Goal: Task Accomplishment & Management: Manage account settings

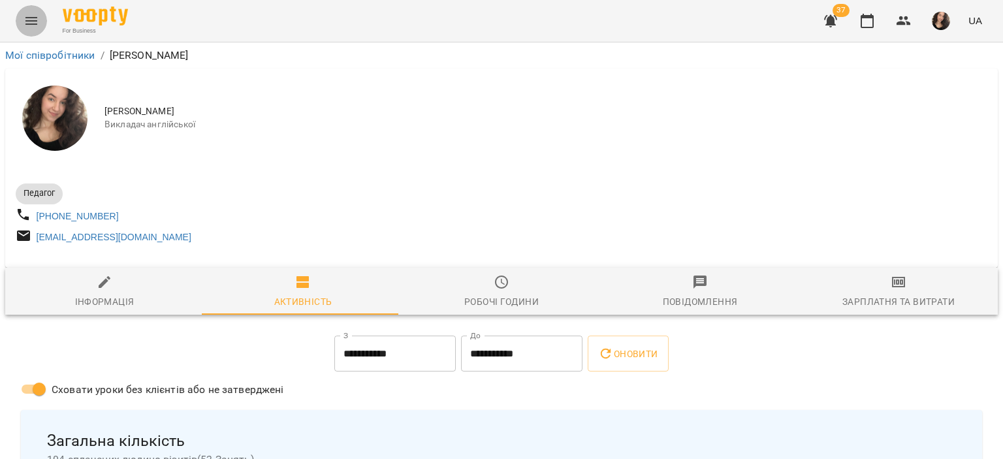
click at [35, 20] on icon "Menu" at bounding box center [32, 21] width 16 height 16
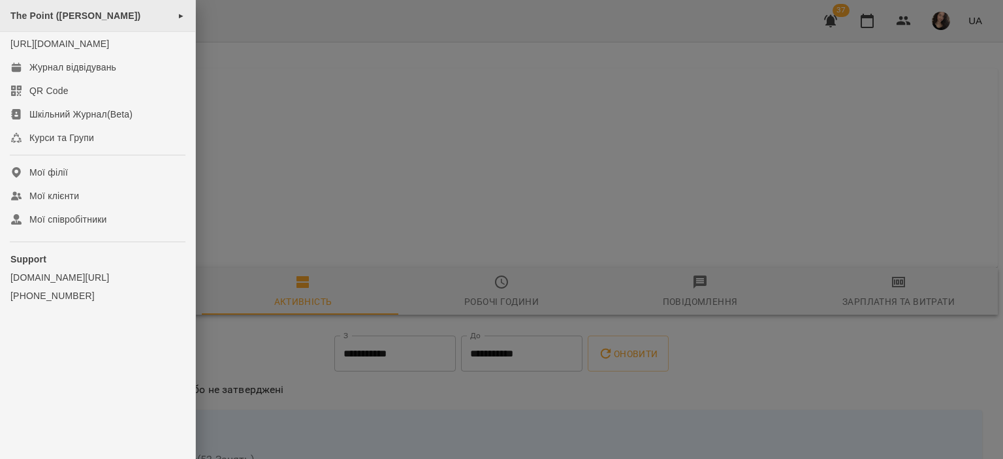
click at [73, 20] on span "The Point ([PERSON_NAME])" at bounding box center [75, 15] width 130 height 10
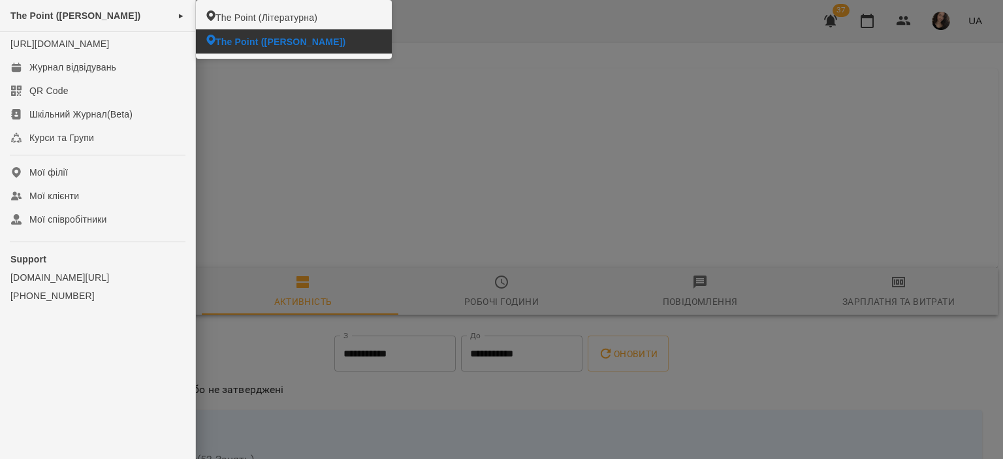
click at [234, 40] on span "The Point ([PERSON_NAME])" at bounding box center [281, 41] width 130 height 13
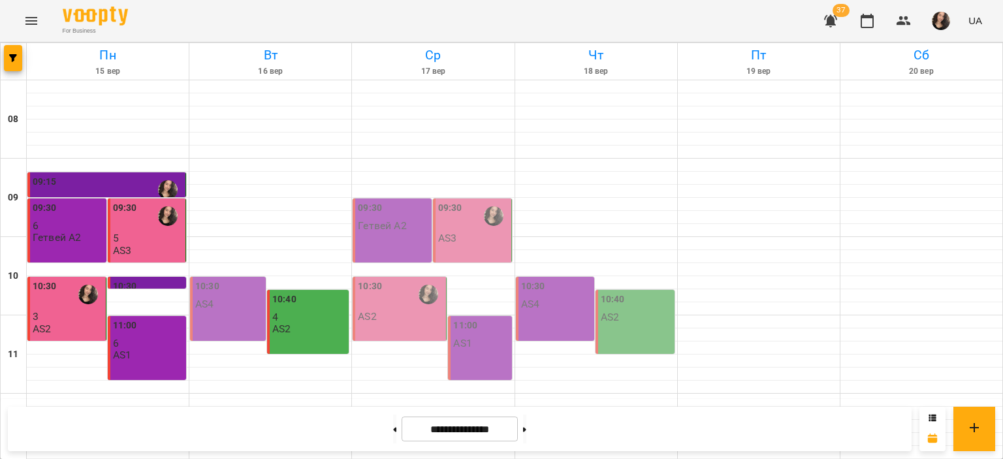
click at [453, 234] on div "09:30 AS3" at bounding box center [473, 222] width 71 height 43
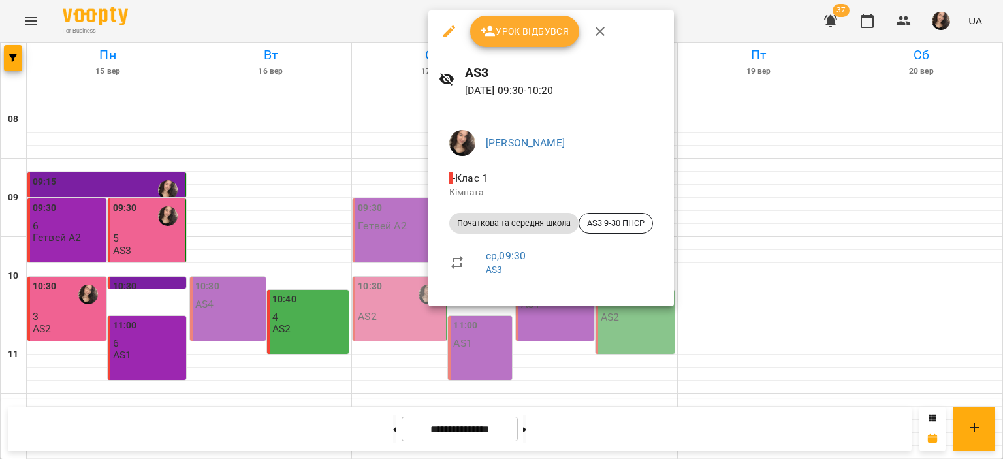
click at [496, 31] on span "Урок відбувся" at bounding box center [525, 32] width 89 height 16
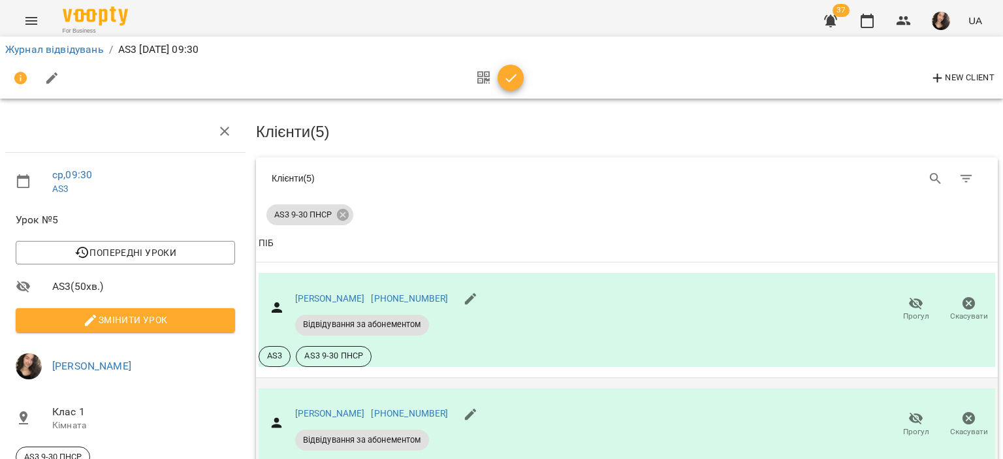
scroll to position [170, 0]
click at [909, 411] on icon "button" at bounding box center [917, 419] width 16 height 16
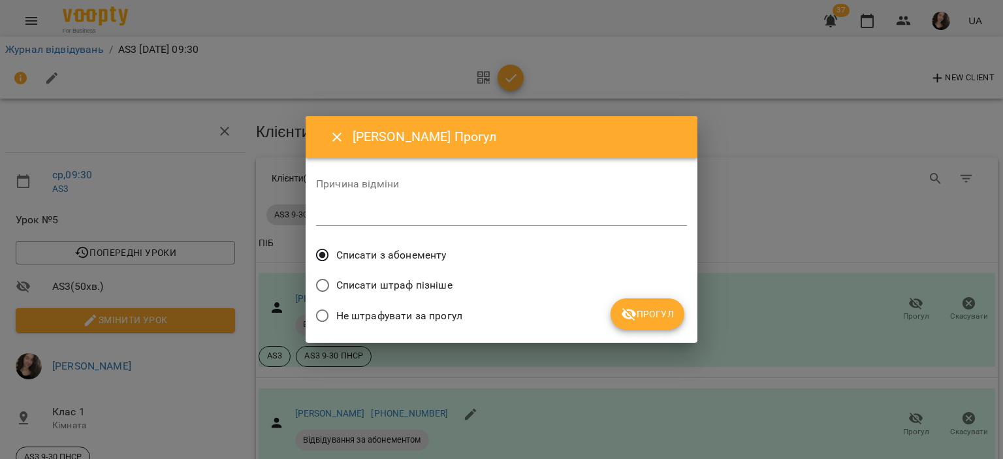
click at [396, 214] on textarea at bounding box center [501, 215] width 371 height 12
type textarea "**********"
click at [624, 320] on icon "submit" at bounding box center [629, 314] width 16 height 16
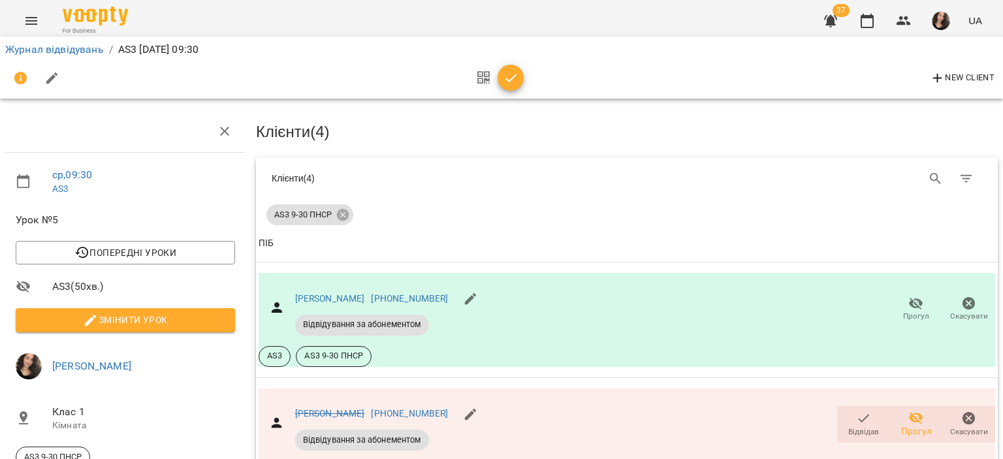
scroll to position [14, 0]
click at [909, 296] on icon "button" at bounding box center [917, 304] width 16 height 16
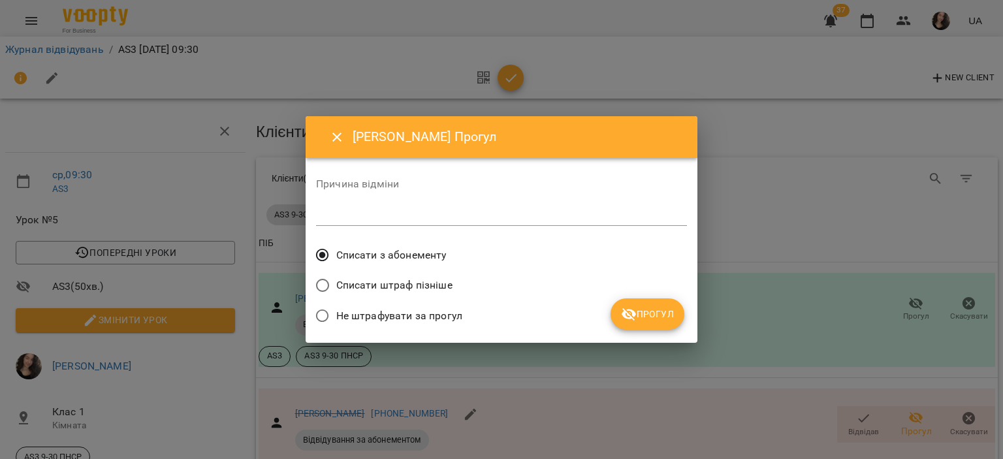
click at [381, 214] on textarea at bounding box center [501, 215] width 371 height 12
type textarea "*"
click at [392, 216] on textarea "**********" at bounding box center [501, 215] width 371 height 12
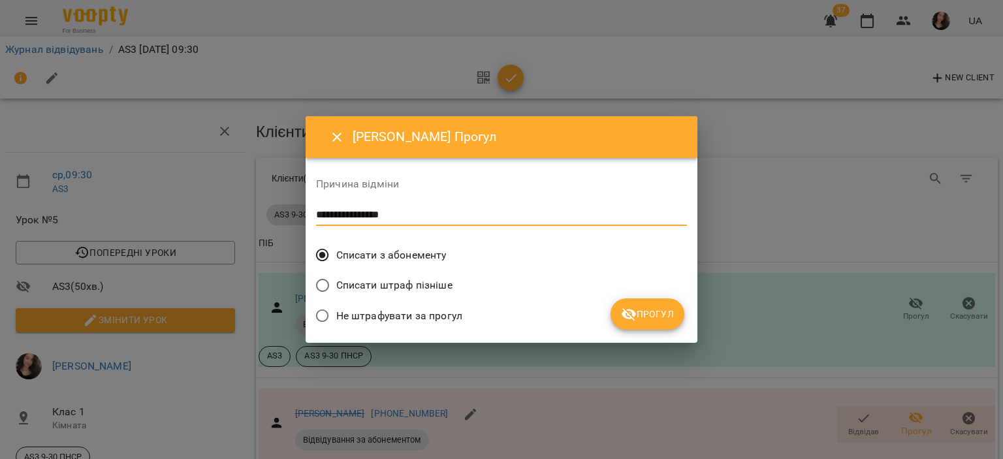
click at [353, 214] on textarea "**********" at bounding box center [501, 215] width 371 height 12
type textarea "**********"
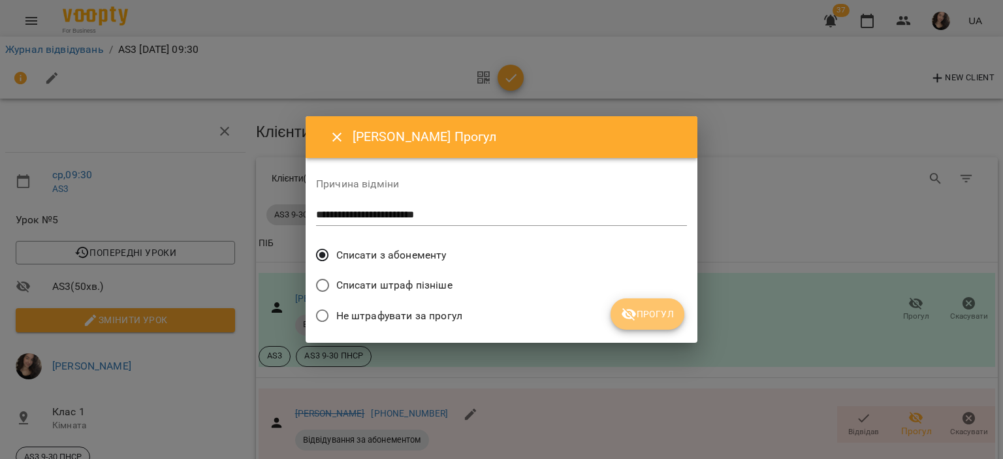
click at [646, 313] on span "Прогул" at bounding box center [647, 314] width 53 height 16
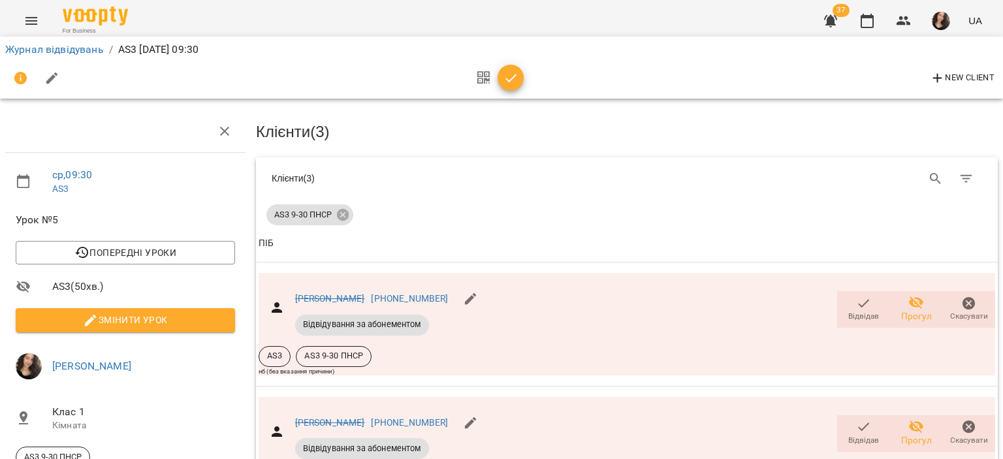
scroll to position [413, 0]
click at [506, 75] on icon "button" at bounding box center [512, 79] width 16 height 16
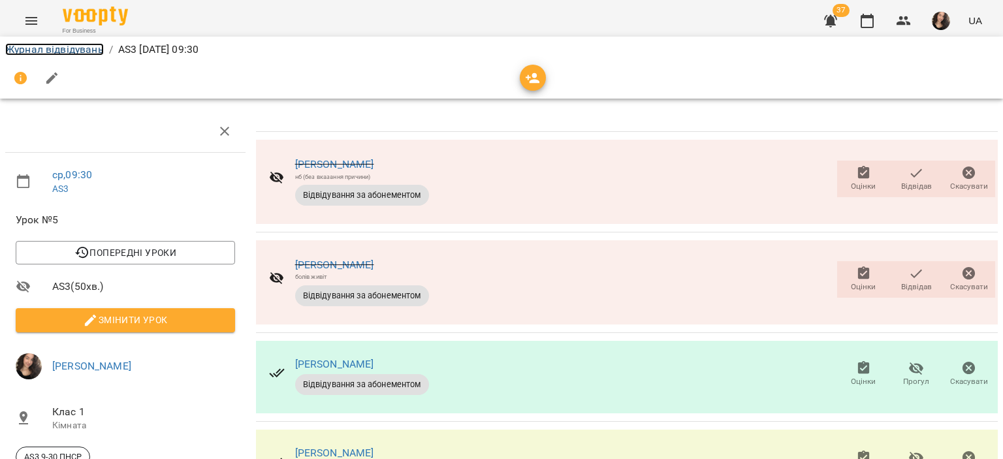
click at [75, 52] on link "Журнал відвідувань" at bounding box center [54, 49] width 99 height 12
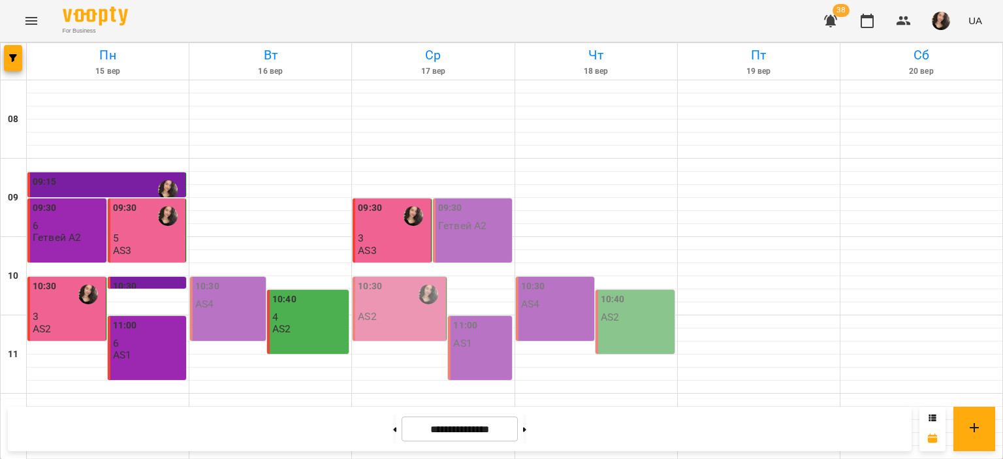
click at [370, 230] on div "09:30" at bounding box center [370, 216] width 24 height 30
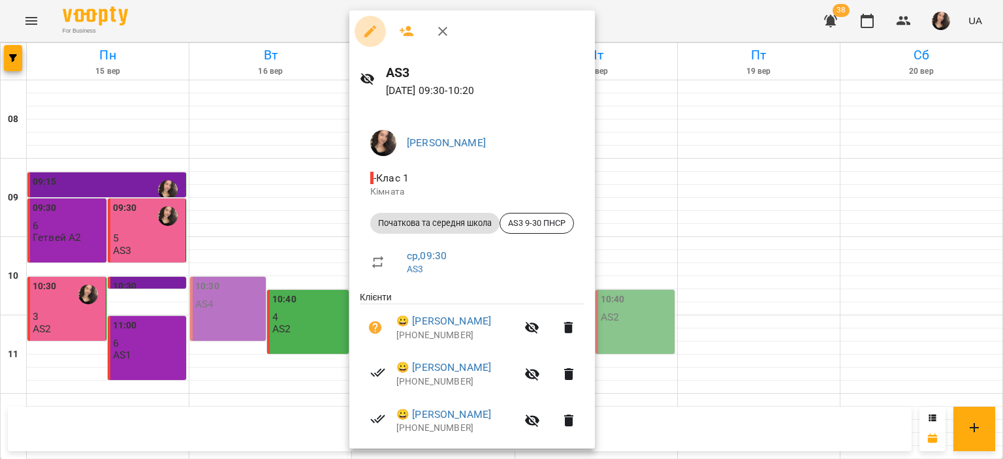
click at [370, 25] on icon "button" at bounding box center [371, 32] width 16 height 16
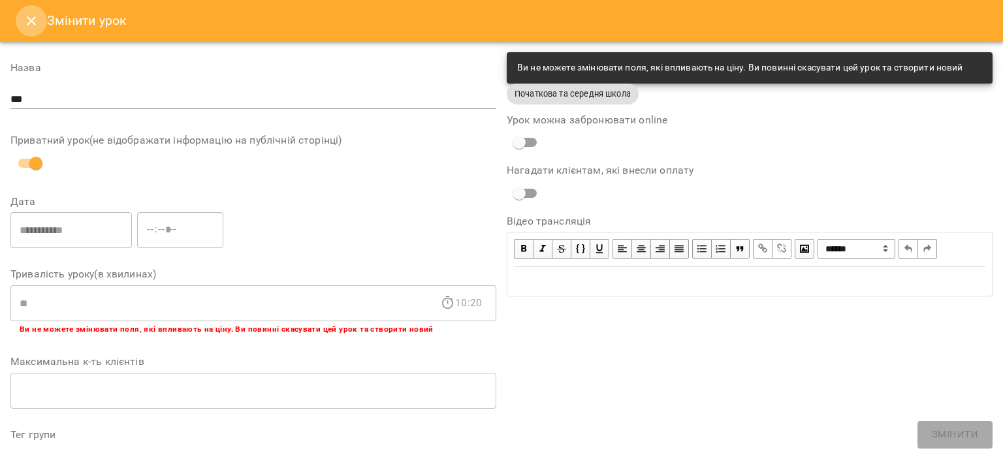
click at [34, 24] on icon "Close" at bounding box center [31, 20] width 9 height 9
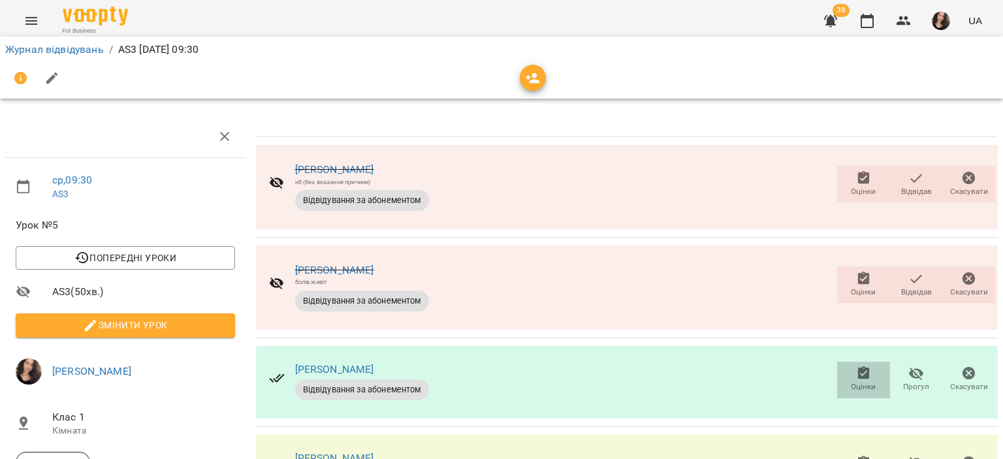
click at [858, 368] on icon "button" at bounding box center [864, 372] width 12 height 13
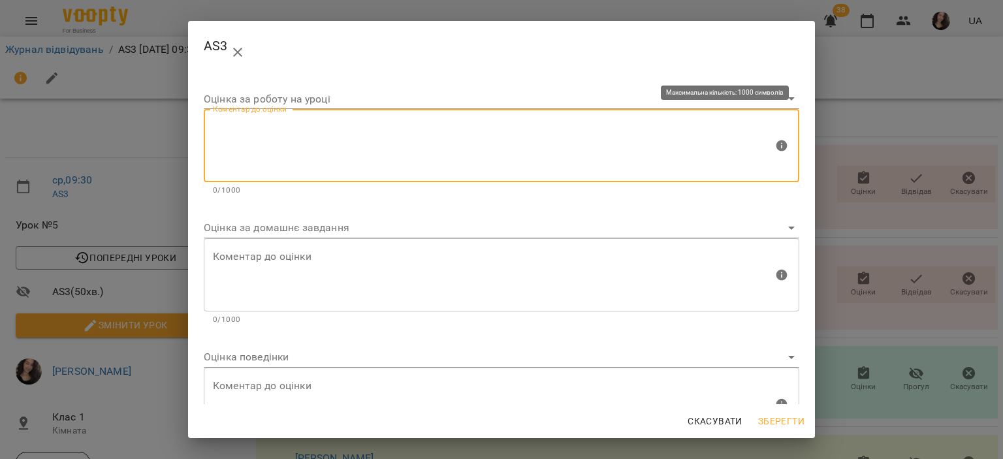
click at [358, 146] on textarea at bounding box center [493, 145] width 560 height 49
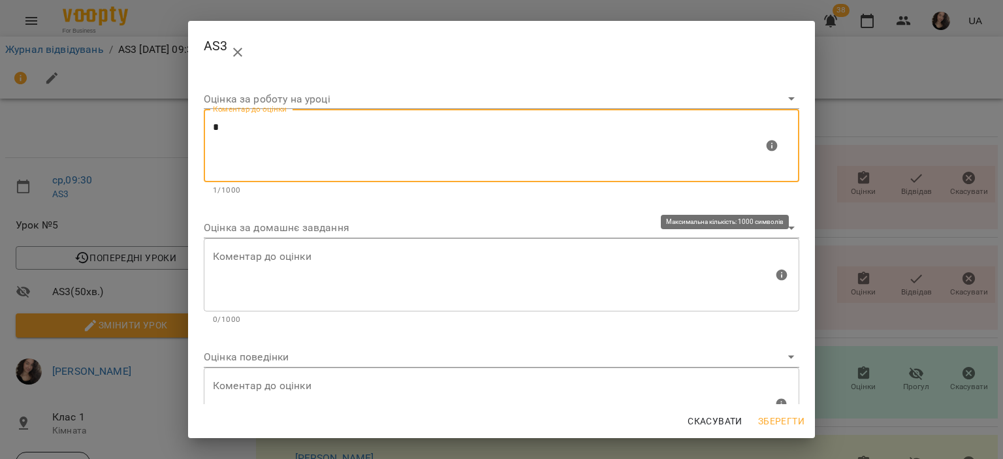
type textarea "*"
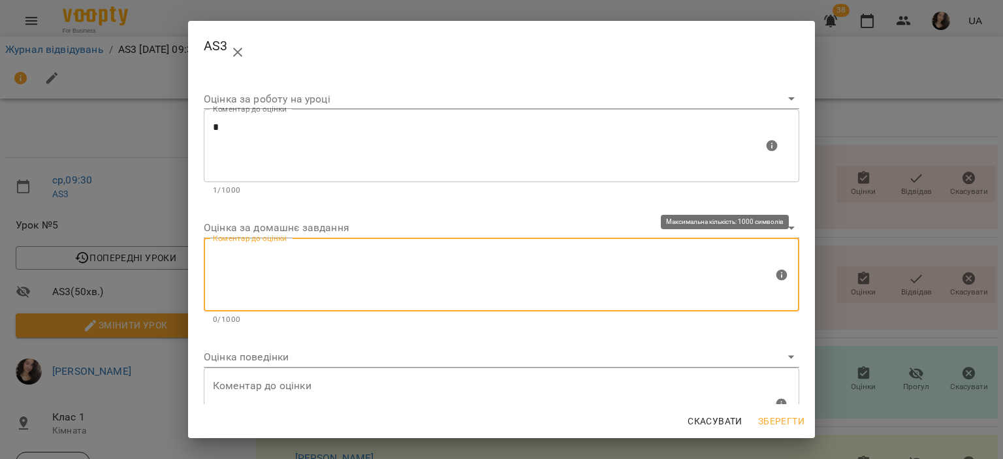
click at [259, 284] on textarea at bounding box center [493, 274] width 560 height 49
type textarea "*"
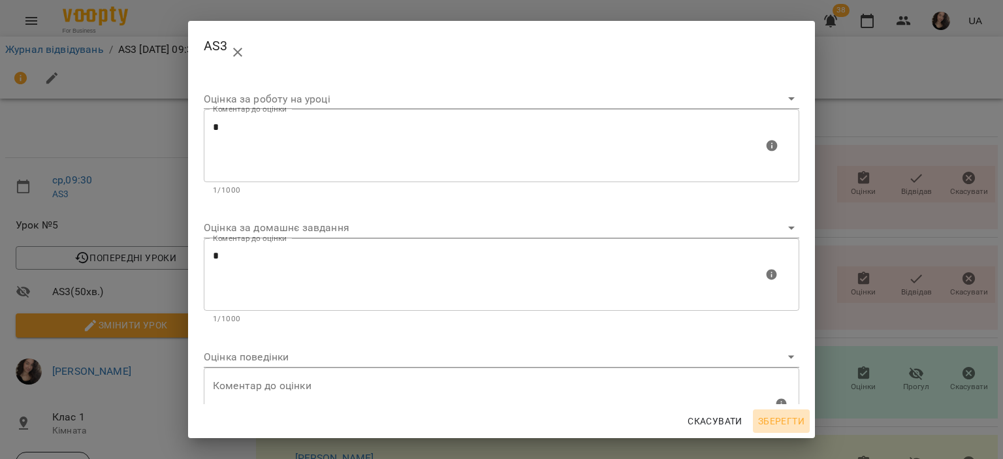
click at [794, 425] on span "Зберегти" at bounding box center [781, 421] width 46 height 16
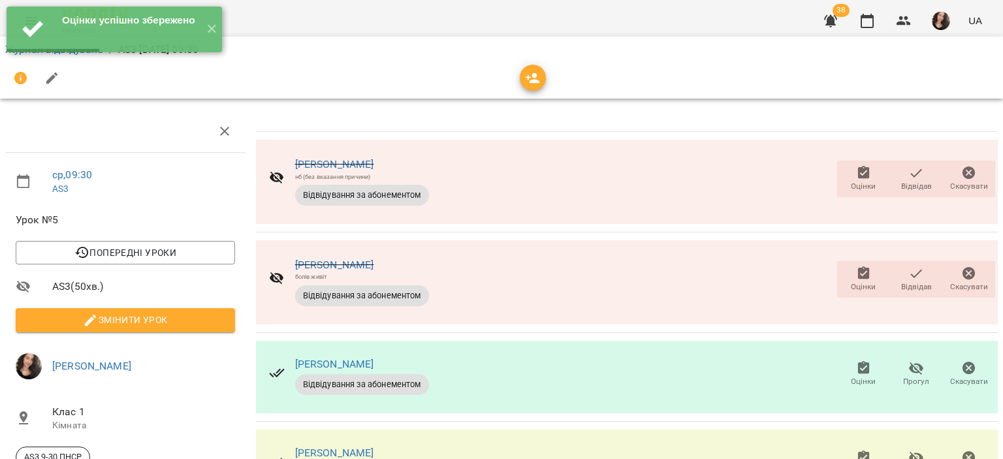
scroll to position [166, 0]
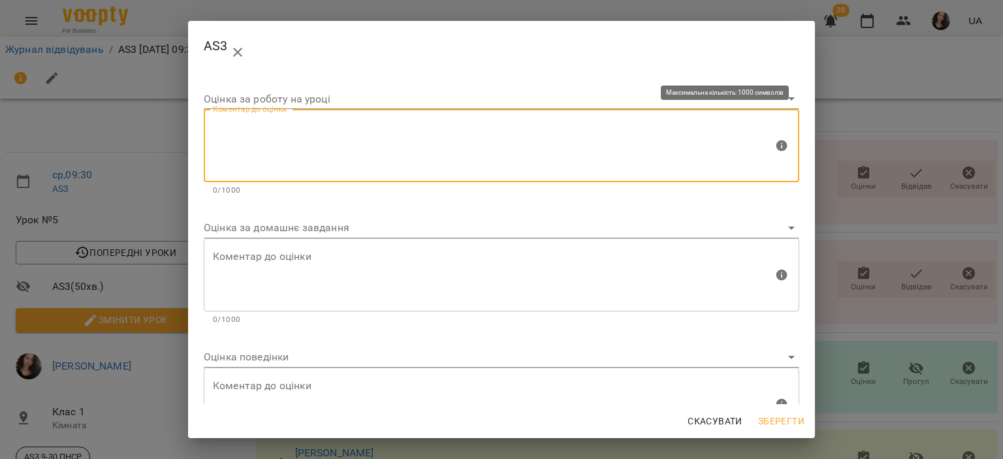
click at [361, 159] on textarea at bounding box center [493, 145] width 560 height 49
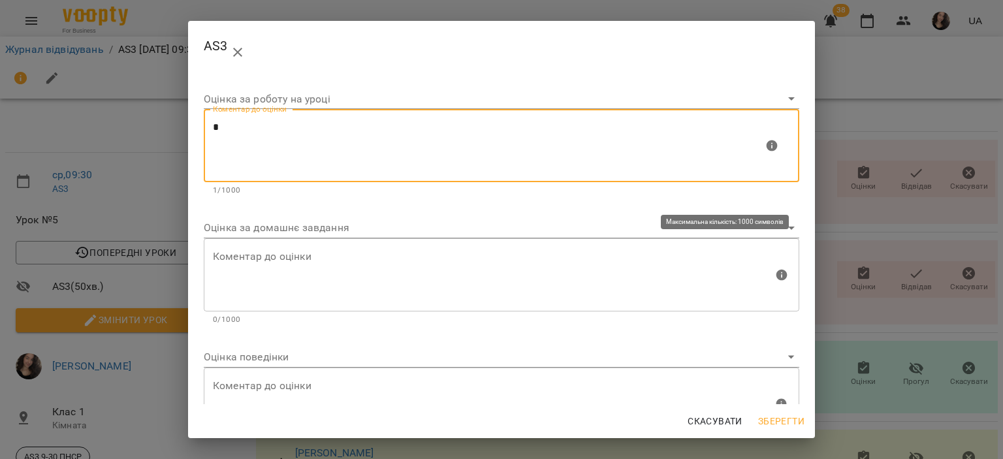
type textarea "*"
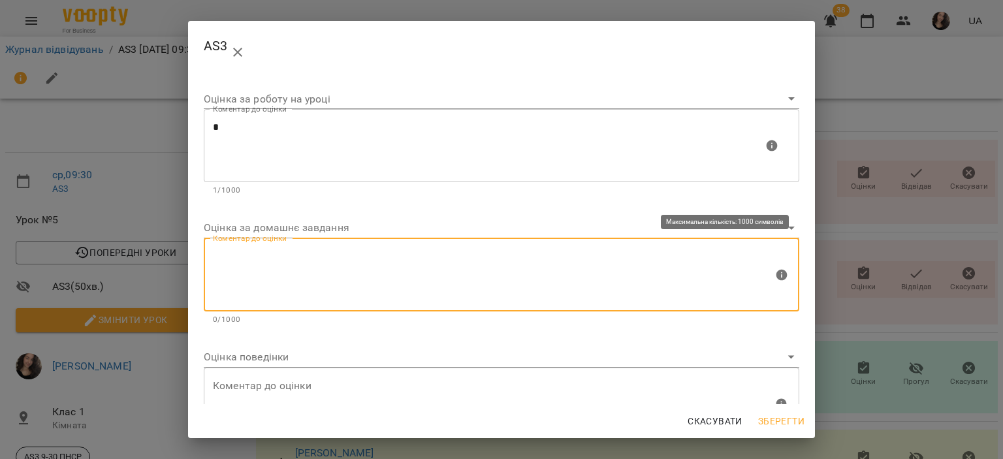
click at [286, 256] on textarea at bounding box center [493, 274] width 560 height 49
type textarea "*"
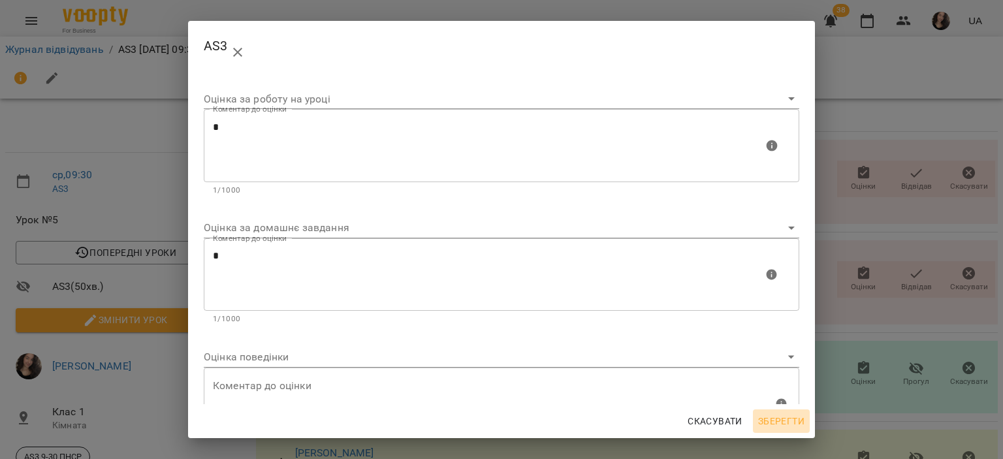
click at [787, 425] on span "Зберегти" at bounding box center [781, 421] width 46 height 16
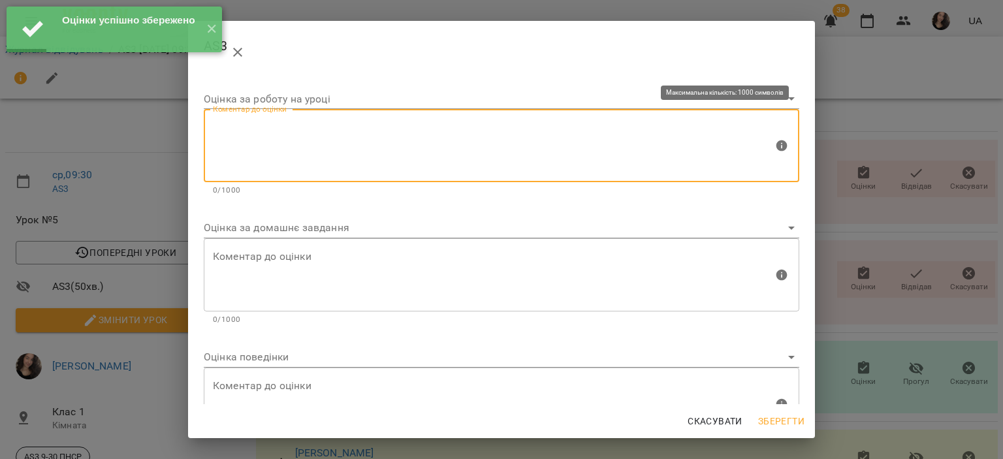
click at [366, 167] on textarea at bounding box center [493, 145] width 560 height 49
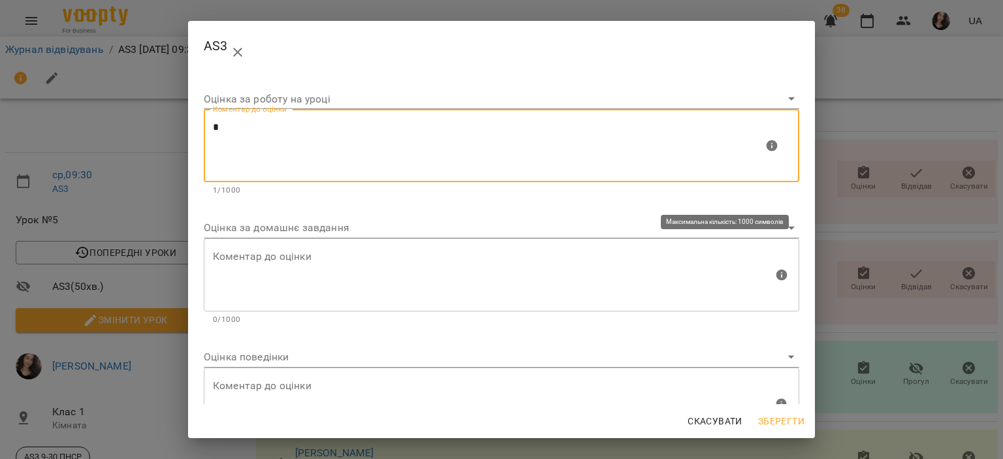
type textarea "*"
click at [280, 253] on textarea at bounding box center [493, 274] width 560 height 49
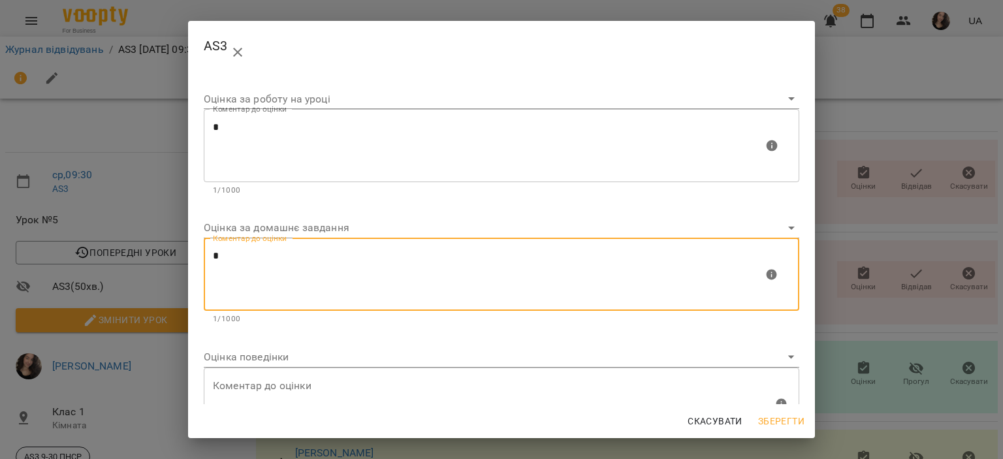
type textarea "*"
click at [769, 424] on span "Зберегти" at bounding box center [781, 421] width 46 height 16
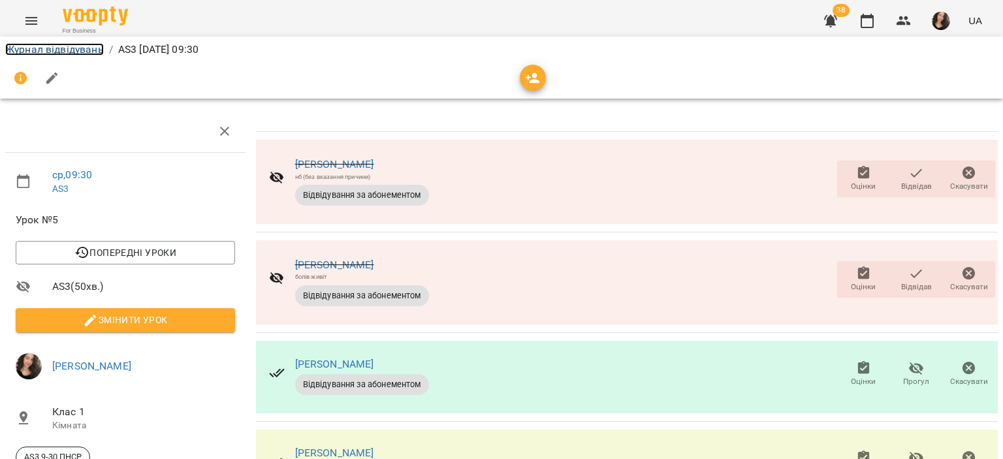
click at [51, 52] on link "Журнал відвідувань" at bounding box center [54, 49] width 99 height 12
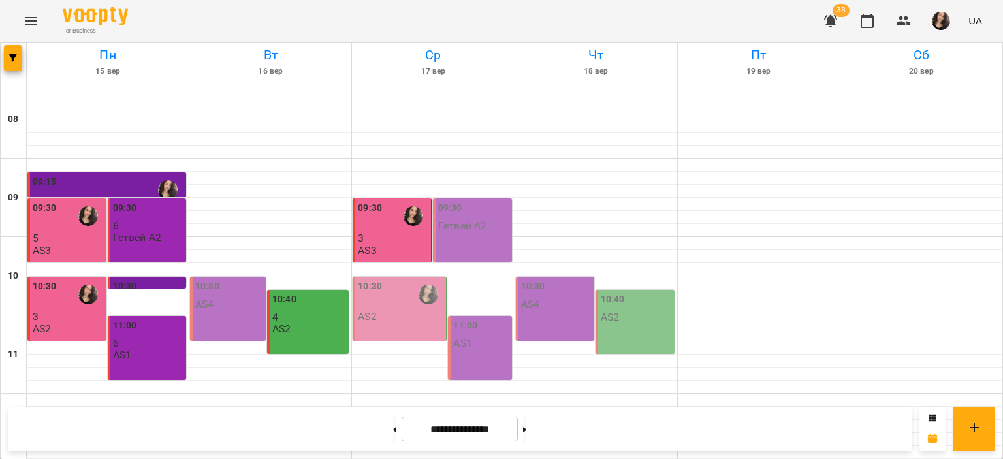
scroll to position [95, 0]
click at [380, 280] on div "10:30" at bounding box center [401, 295] width 86 height 30
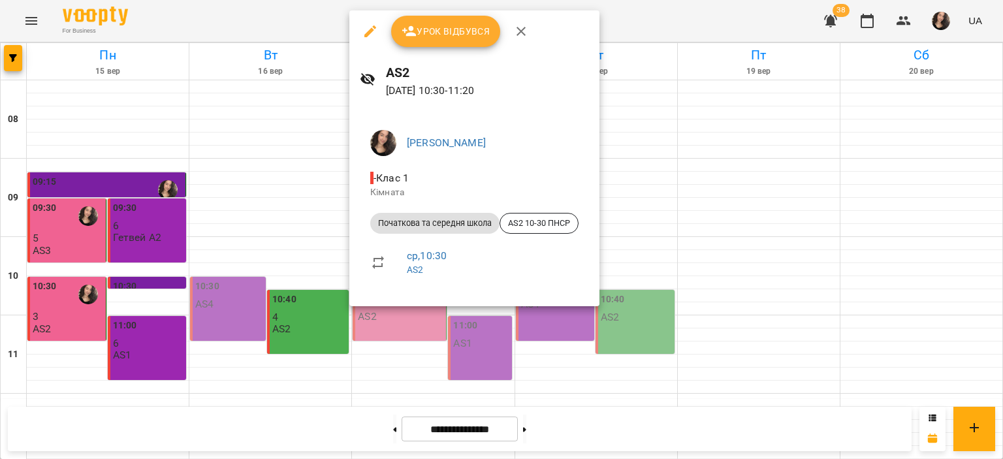
click at [74, 202] on div at bounding box center [501, 229] width 1003 height 459
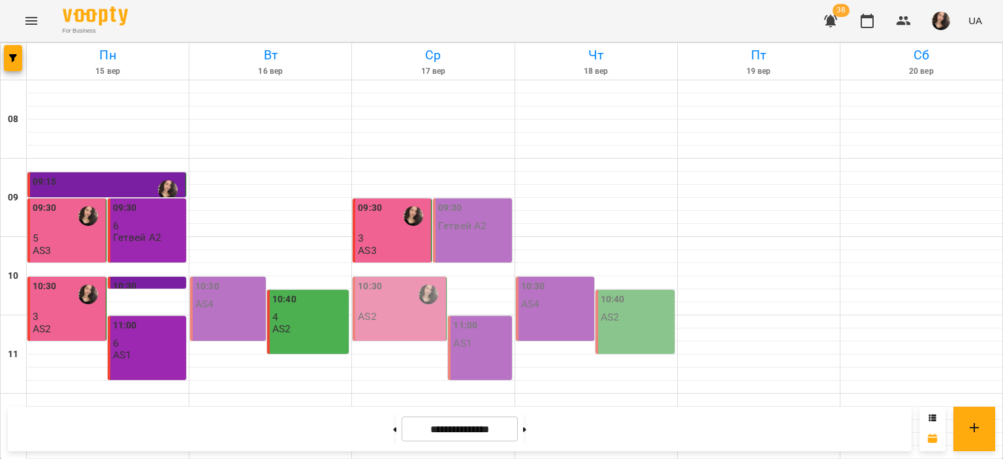
click at [33, 280] on div "10:30" at bounding box center [45, 295] width 24 height 30
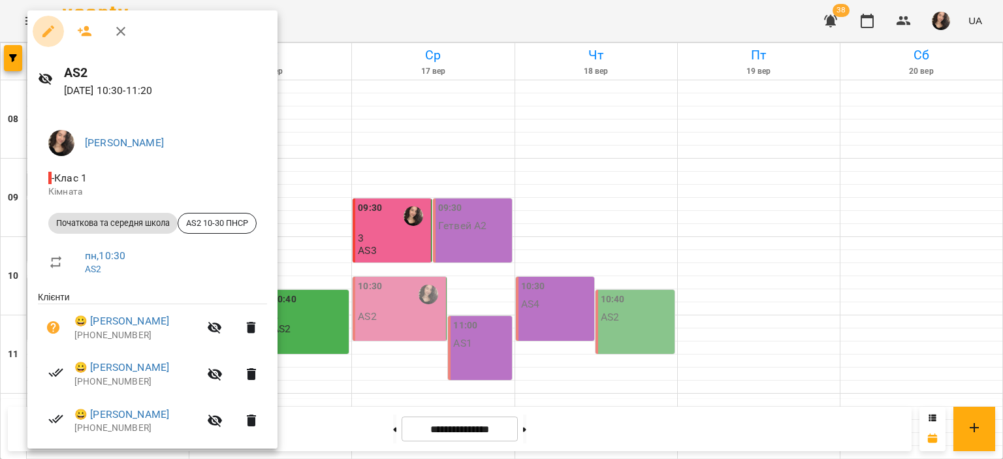
click at [49, 31] on icon "button" at bounding box center [48, 31] width 12 height 12
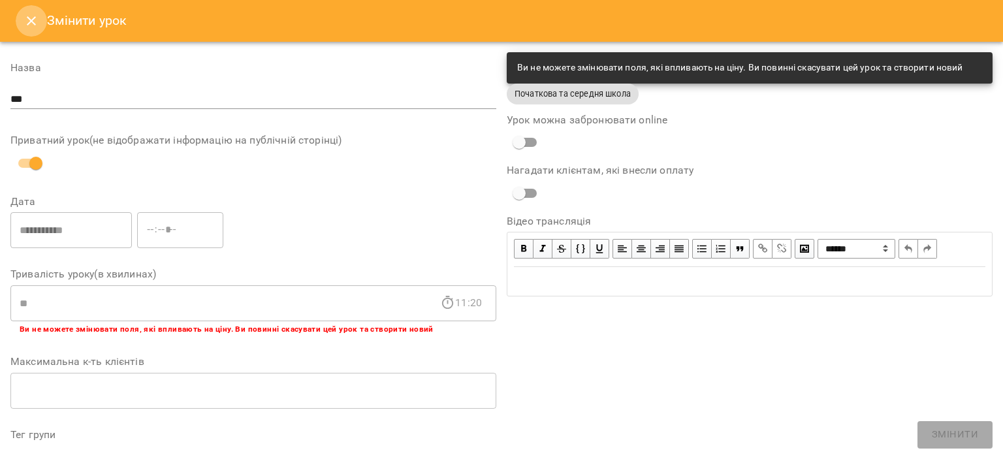
click at [29, 15] on icon "Close" at bounding box center [32, 21] width 16 height 16
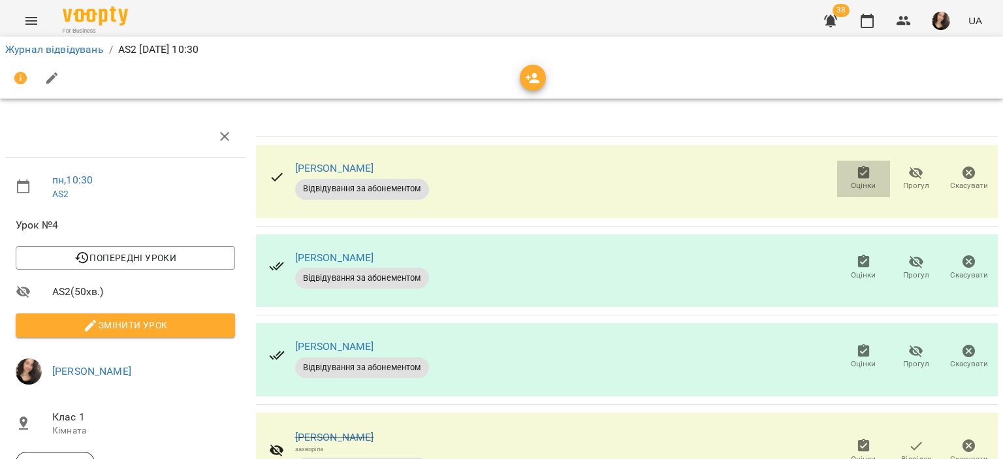
click at [851, 183] on span "Оцінки" at bounding box center [863, 185] width 25 height 11
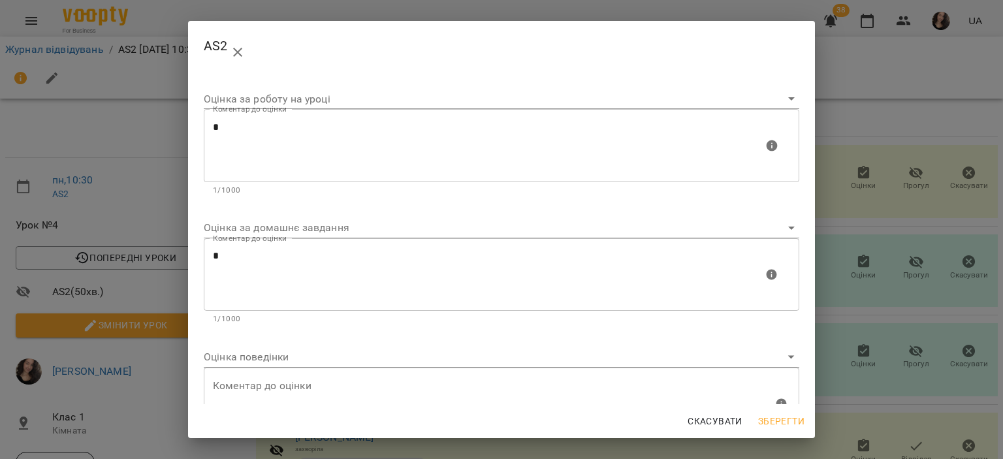
click at [874, 83] on div "AS2 Оцінка за роботу на уроці [PERSON_NAME] до оцінки * Коментар до оцінки 1/10…" at bounding box center [501, 229] width 1003 height 459
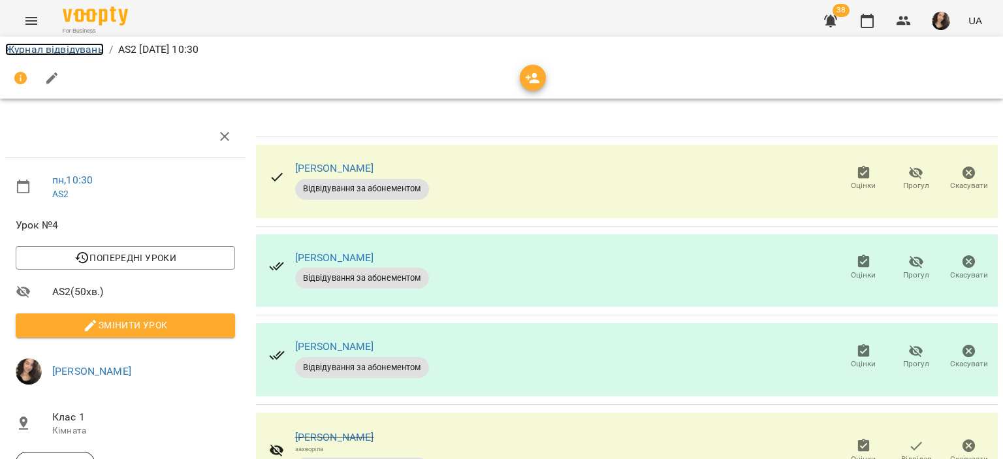
click at [78, 45] on link "Журнал відвідувань" at bounding box center [54, 49] width 99 height 12
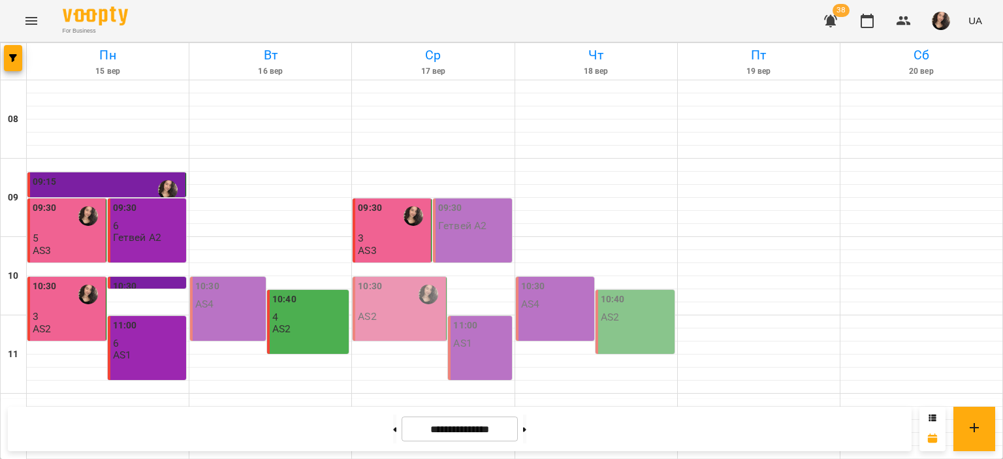
click at [391, 306] on div "10:30" at bounding box center [401, 295] width 86 height 30
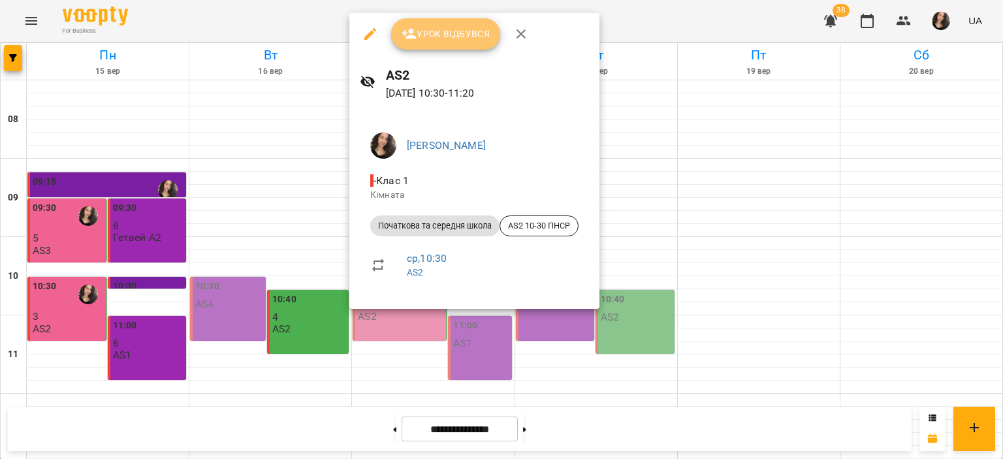
click at [435, 42] on button "Урок відбувся" at bounding box center [446, 33] width 110 height 31
